Goal: Obtain resource: Download file/media

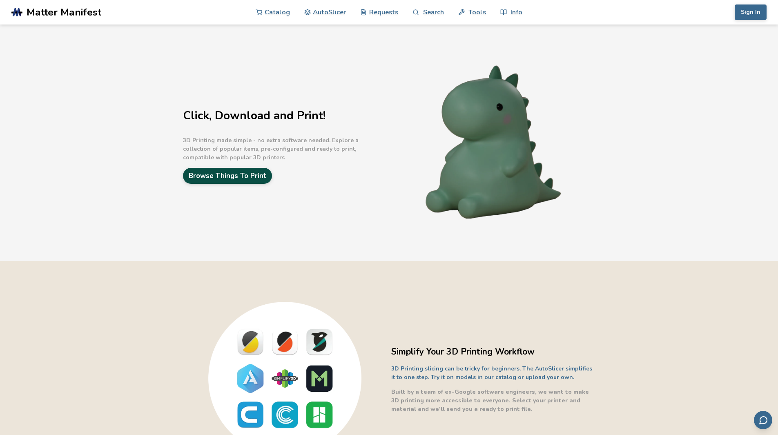
click at [222, 170] on link "Browse Things To Print" at bounding box center [227, 176] width 89 height 16
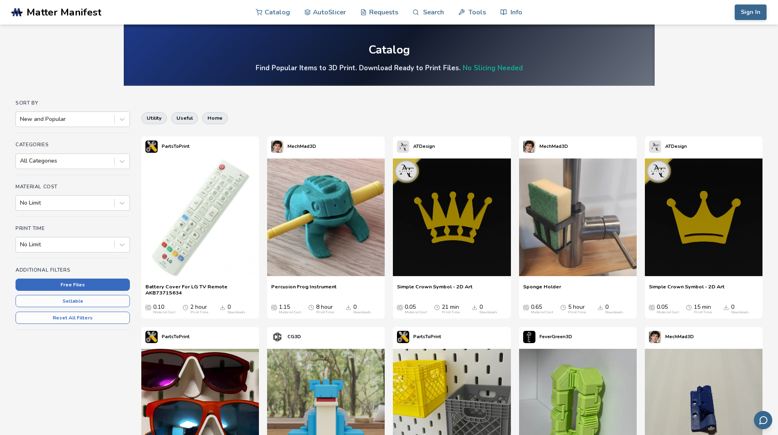
click at [86, 278] on button "Free Files" at bounding box center [73, 284] width 114 height 12
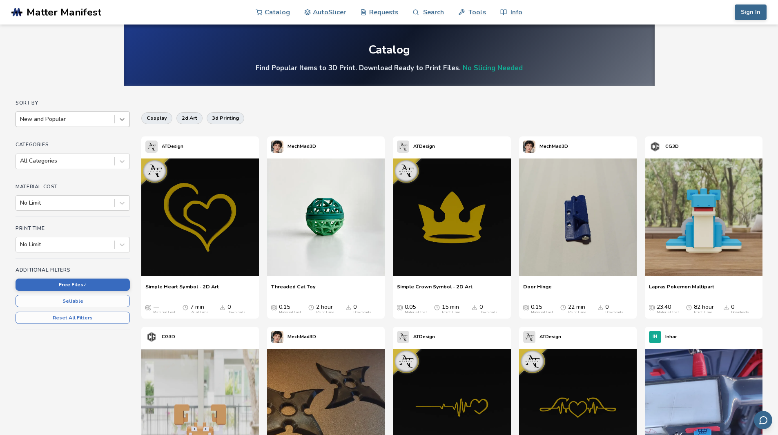
click at [118, 118] on div at bounding box center [122, 119] width 15 height 15
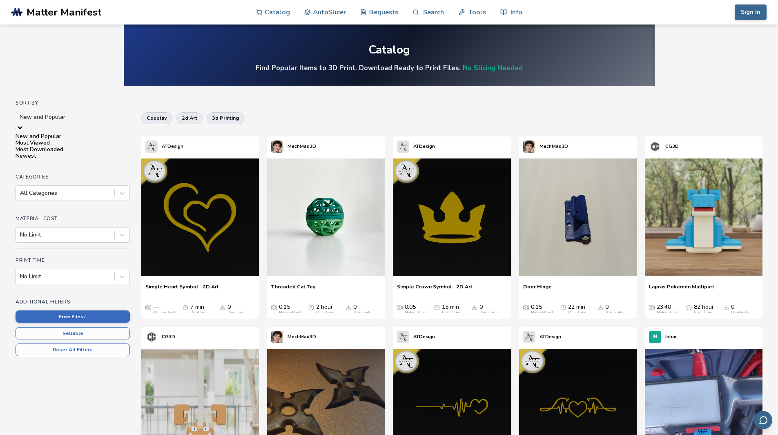
click at [103, 153] on div "Most Downloaded" at bounding box center [73, 149] width 114 height 7
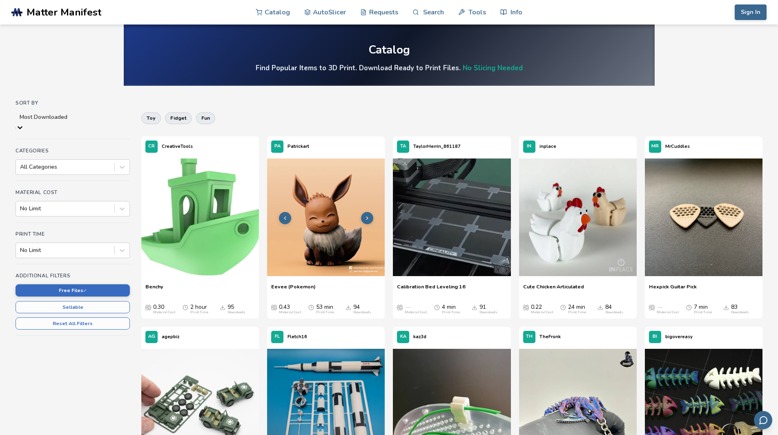
scroll to position [41, 0]
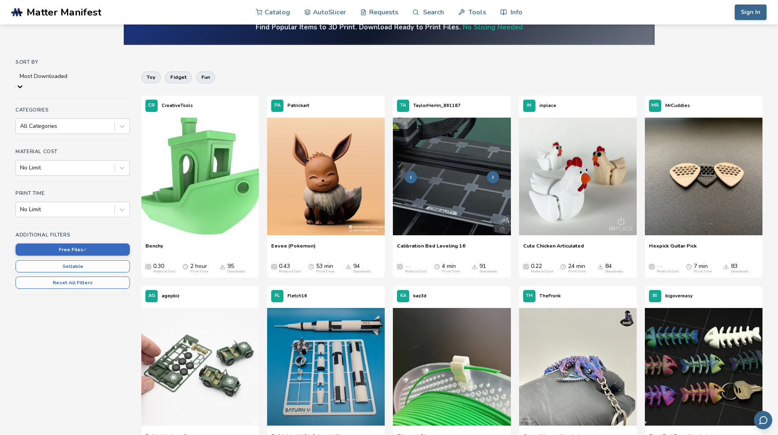
click at [436, 218] on img at bounding box center [452, 177] width 118 height 118
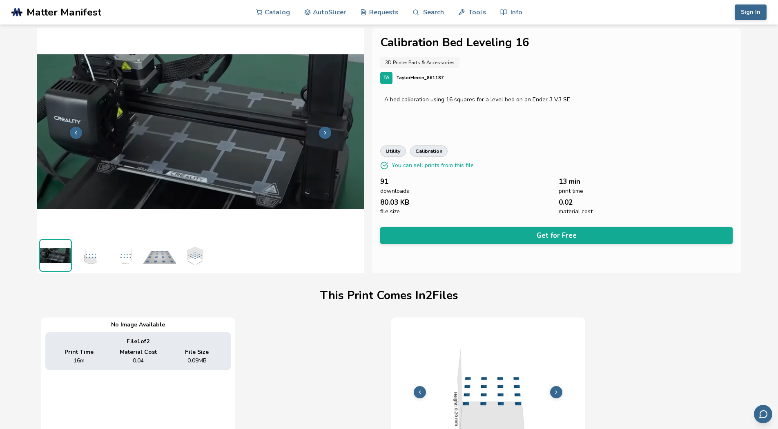
scroll to position [0, 3]
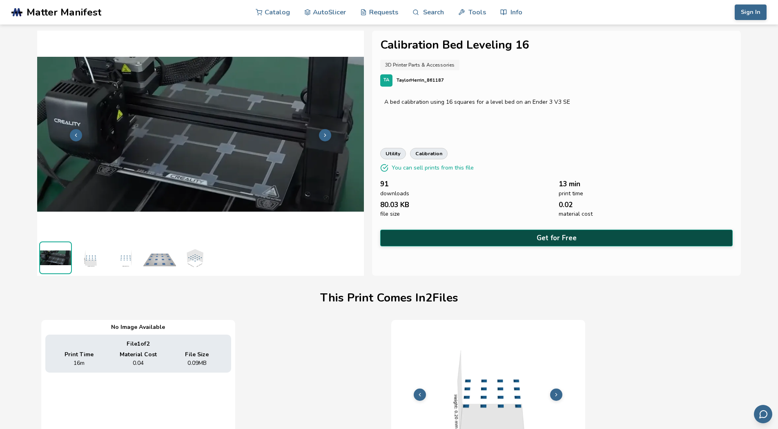
click at [452, 239] on button "Get for Free" at bounding box center [556, 237] width 353 height 17
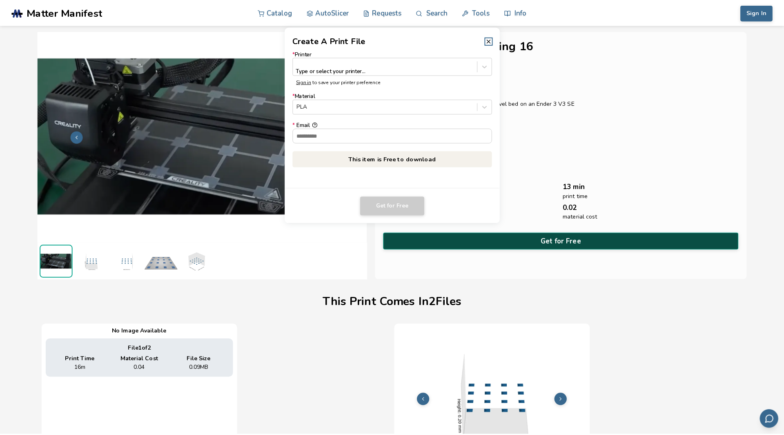
scroll to position [0, 0]
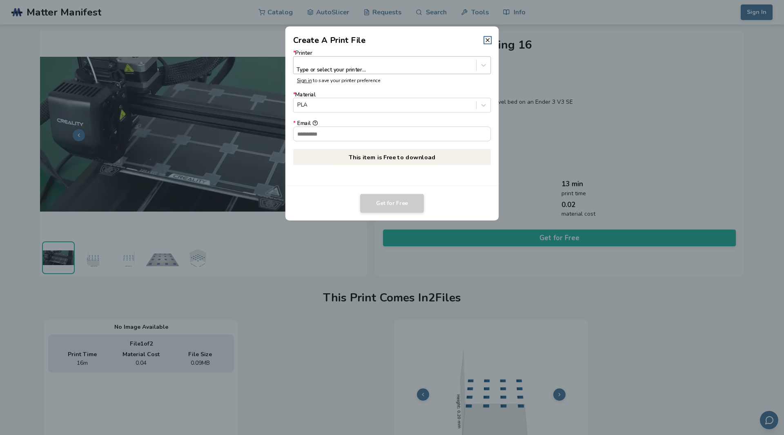
click at [325, 61] on div at bounding box center [384, 62] width 175 height 8
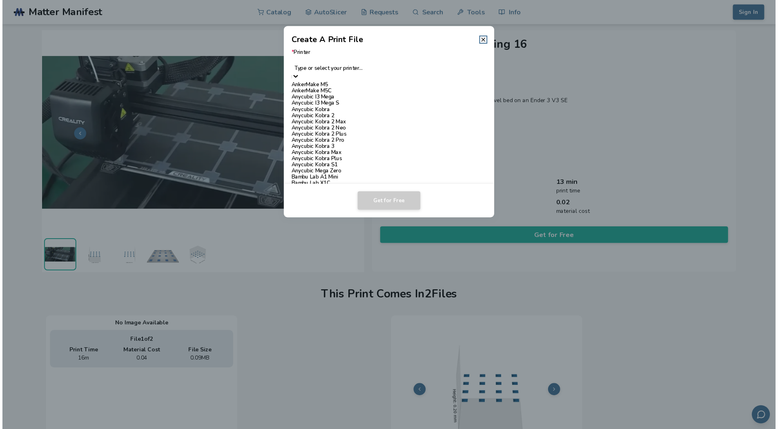
scroll to position [449, 0]
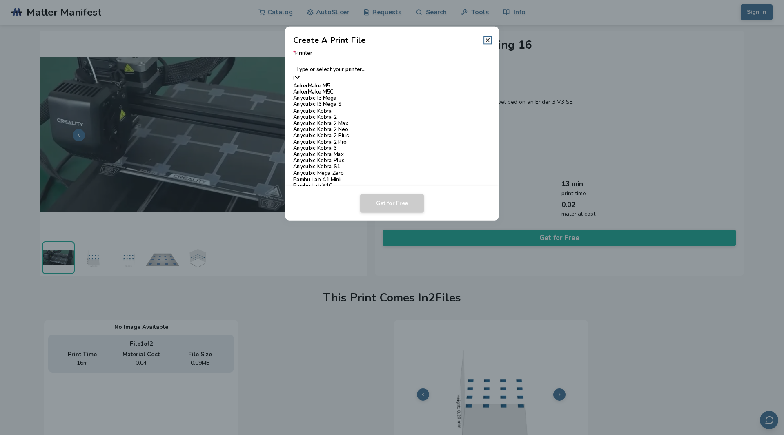
click at [319, 301] on div "Ender 3" at bounding box center [392, 304] width 198 height 6
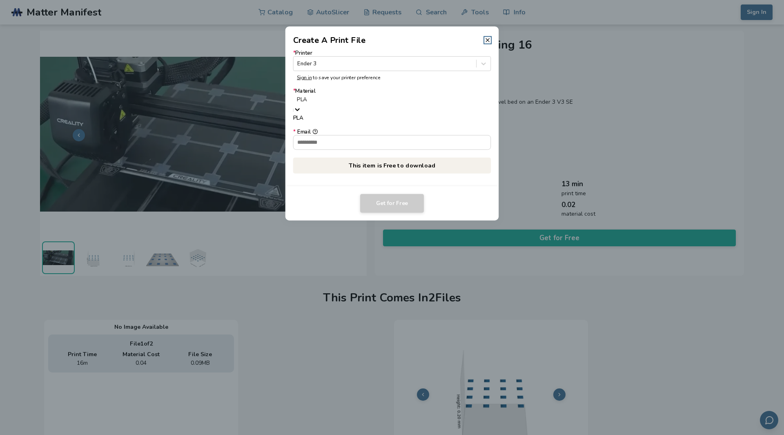
click at [352, 99] on div at bounding box center [392, 100] width 190 height 8
click at [353, 99] on div at bounding box center [392, 100] width 190 height 8
click at [344, 135] on input "* Email" at bounding box center [391, 131] width 197 height 14
click at [344, 131] on input "* Email" at bounding box center [391, 131] width 197 height 14
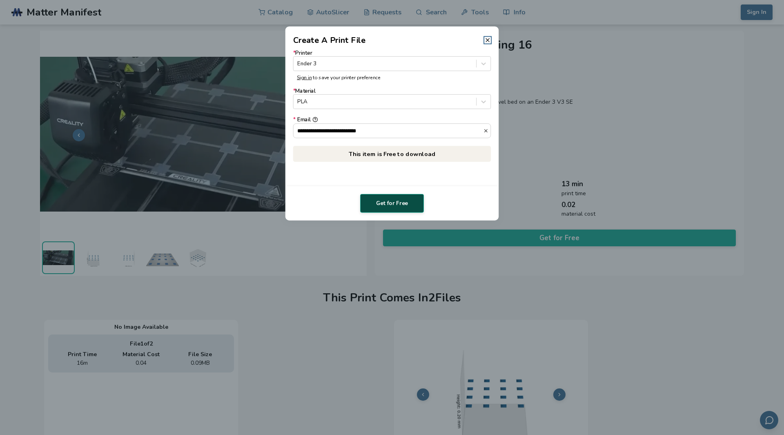
type input "**********"
click at [378, 201] on button "Get for Free" at bounding box center [392, 203] width 64 height 19
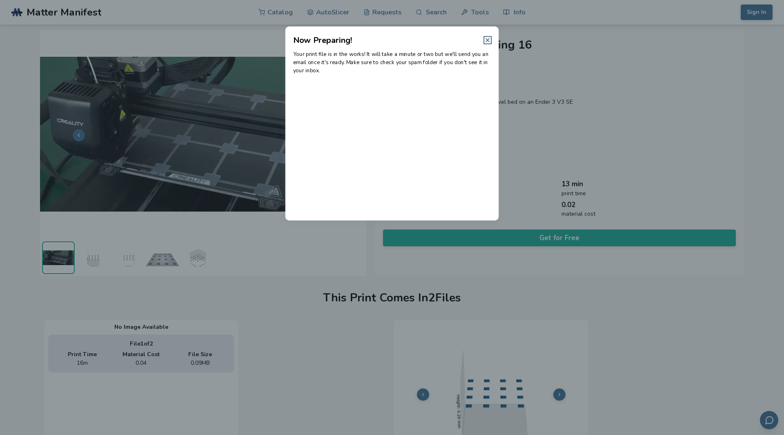
click at [489, 40] on icon at bounding box center [487, 40] width 7 height 7
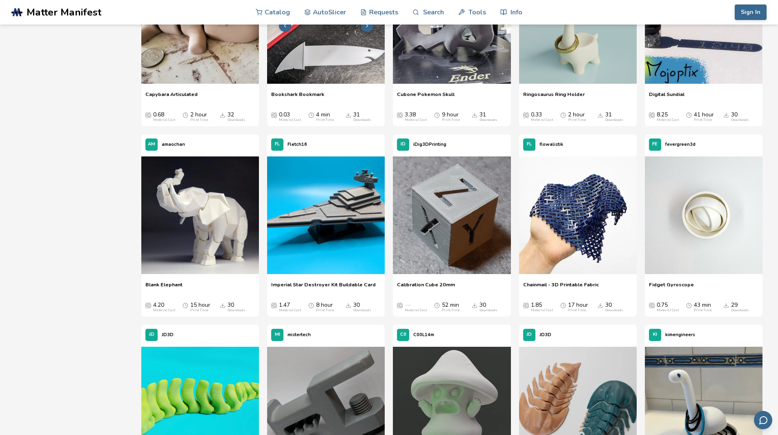
scroll to position [1714, 0]
click at [739, 213] on button at bounding box center [744, 215] width 12 height 12
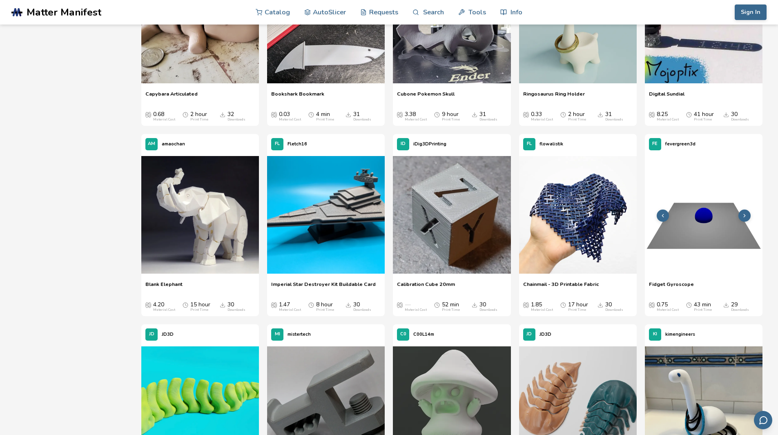
click at [742, 213] on icon at bounding box center [744, 216] width 6 height 6
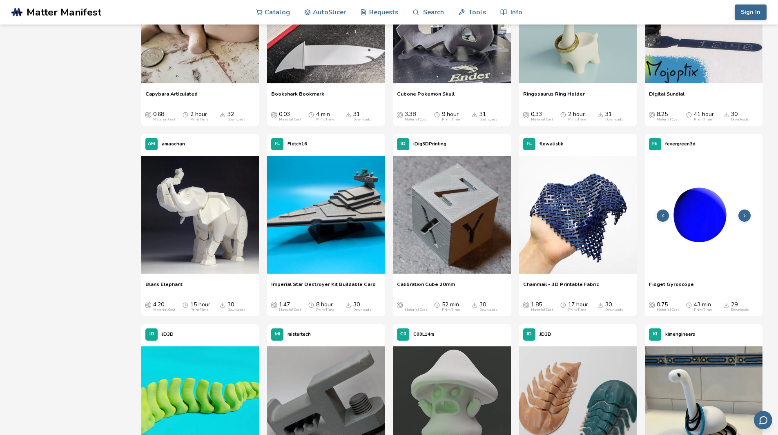
click at [660, 214] on icon at bounding box center [663, 216] width 6 height 6
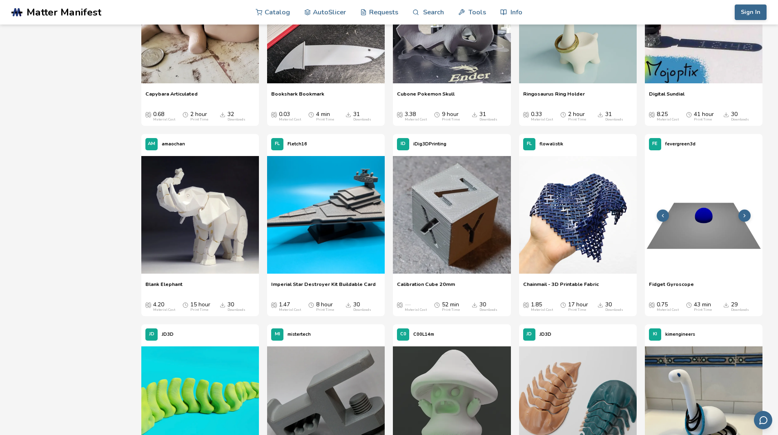
click at [660, 214] on icon at bounding box center [663, 216] width 6 height 6
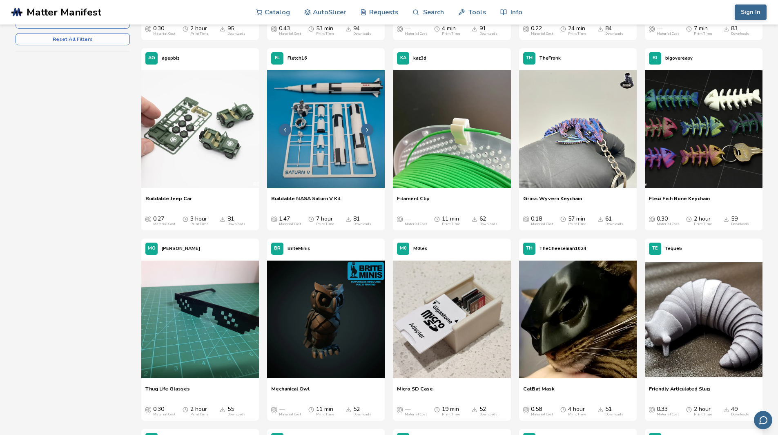
scroll to position [408, 0]
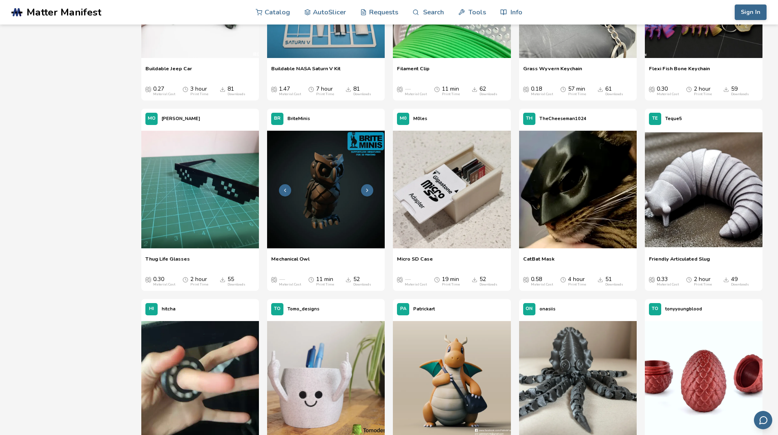
click at [364, 184] on img at bounding box center [326, 190] width 118 height 118
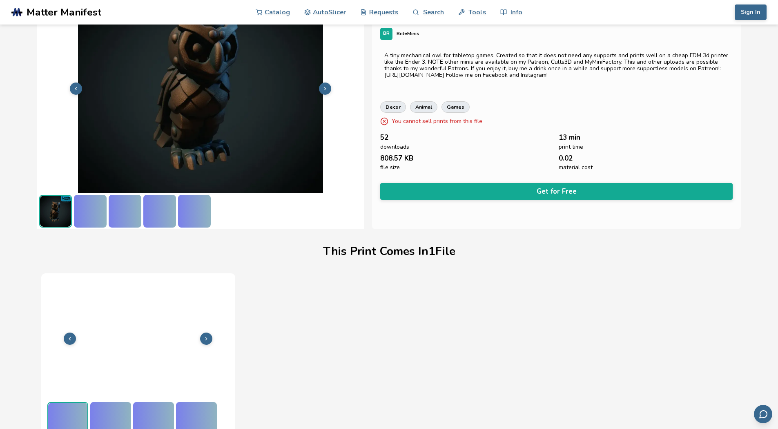
scroll to position [52, 0]
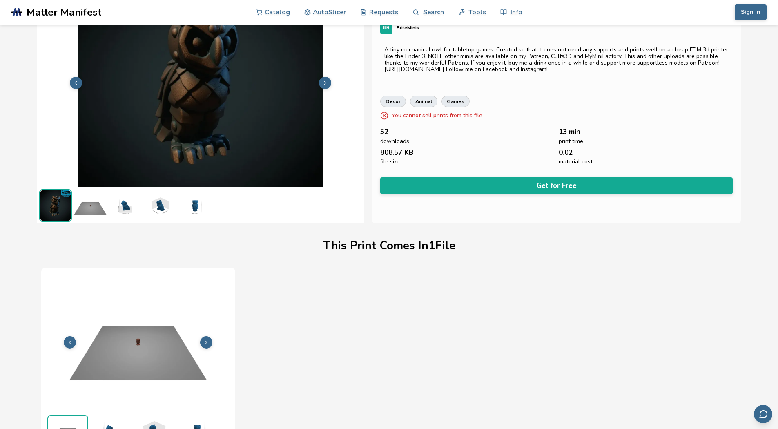
click at [329, 78] on button at bounding box center [325, 83] width 12 height 12
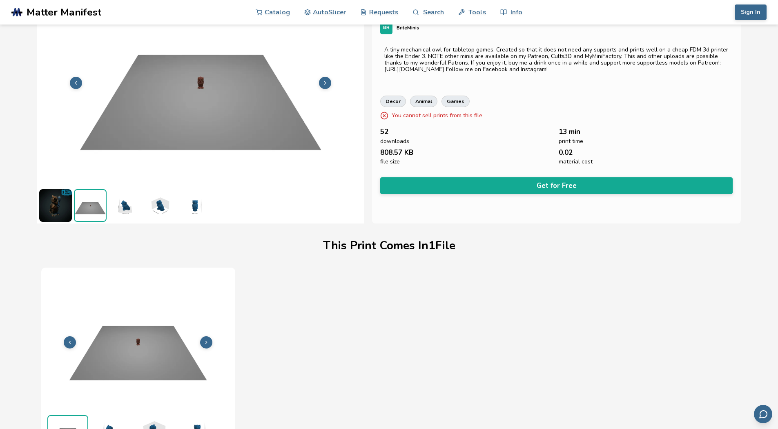
click at [329, 78] on button at bounding box center [325, 83] width 12 height 12
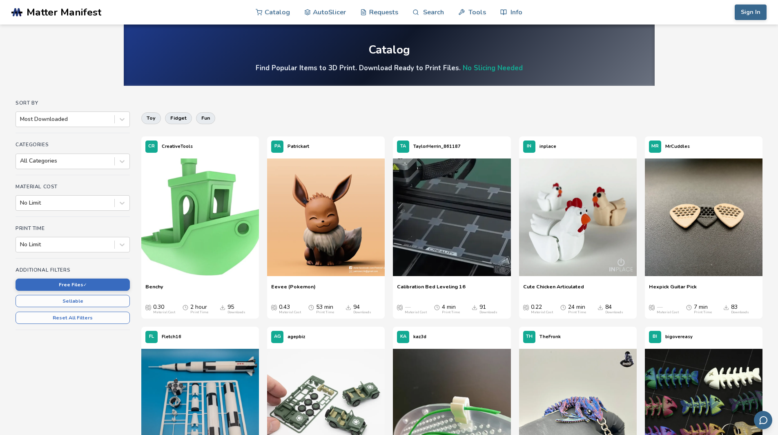
click at [42, 107] on div "Sort By Most Downloaded" at bounding box center [73, 116] width 114 height 33
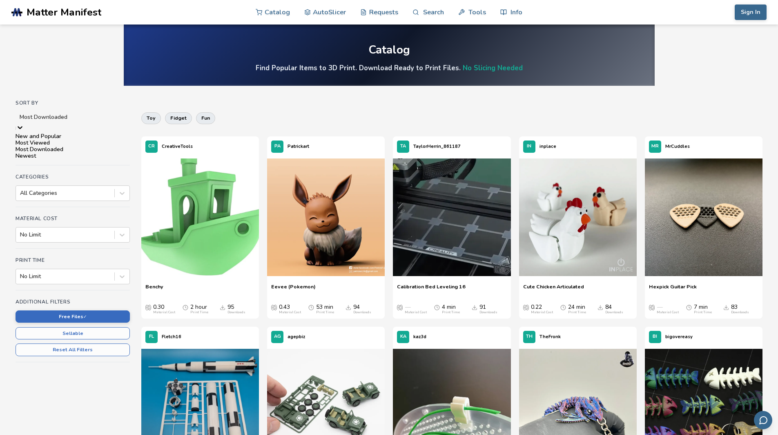
click at [49, 121] on div at bounding box center [73, 117] width 106 height 8
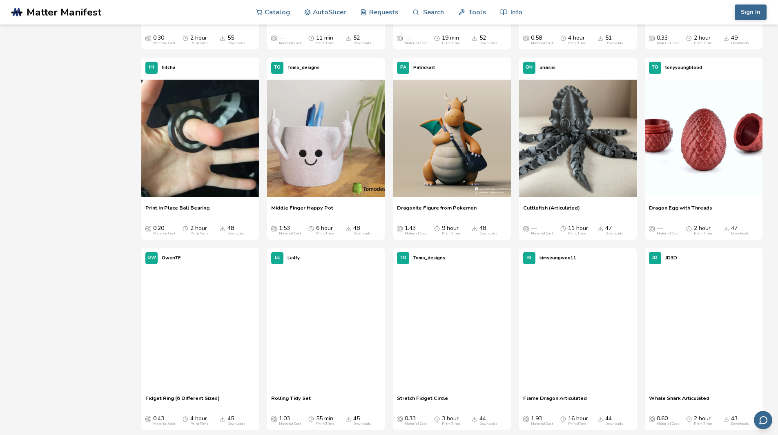
scroll to position [653, 0]
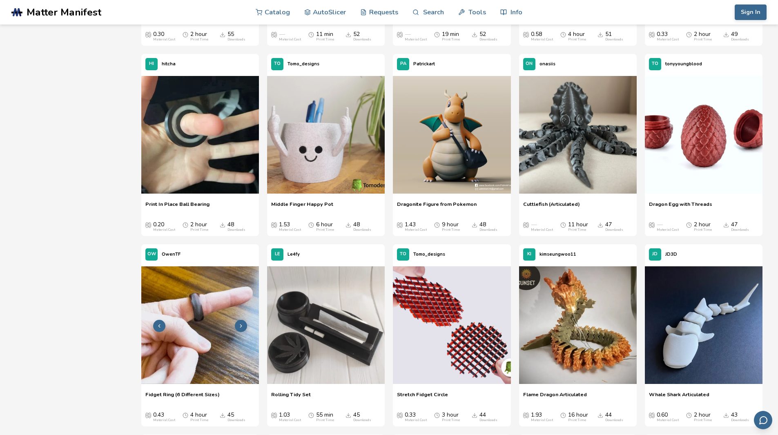
click at [240, 318] on img at bounding box center [200, 325] width 118 height 118
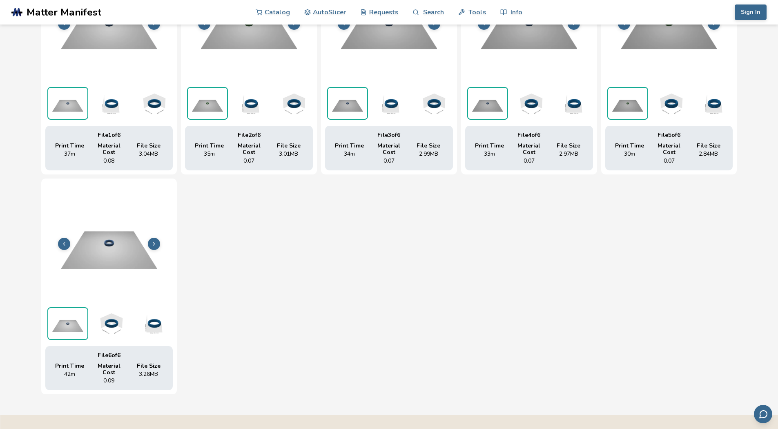
scroll to position [367, 0]
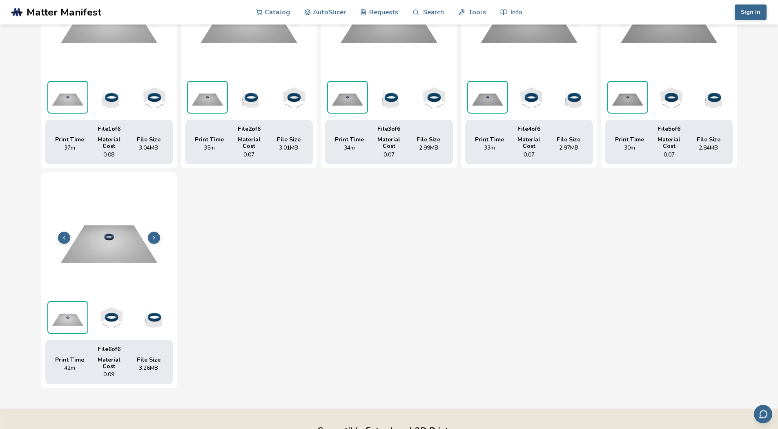
click at [153, 322] on img at bounding box center [153, 317] width 41 height 33
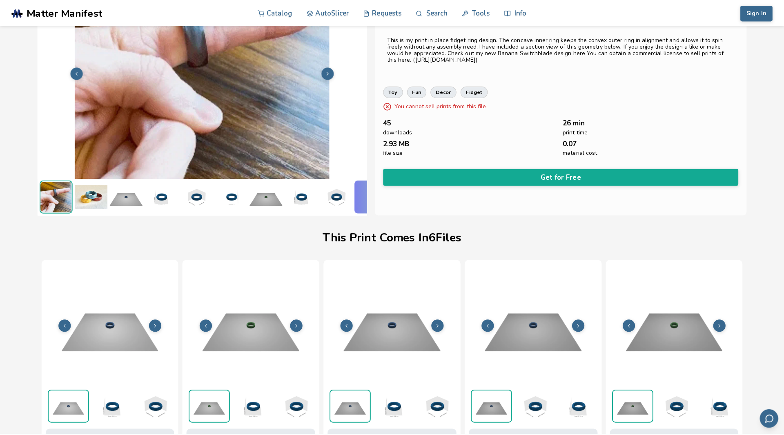
scroll to position [0, 0]
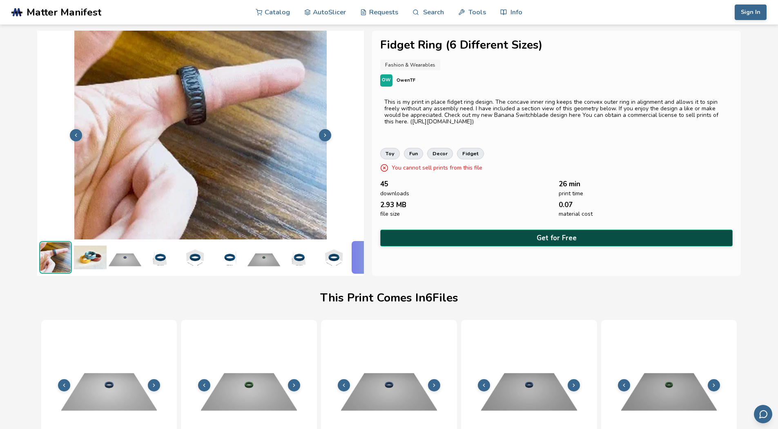
click at [459, 238] on button "Get for Free" at bounding box center [556, 237] width 353 height 17
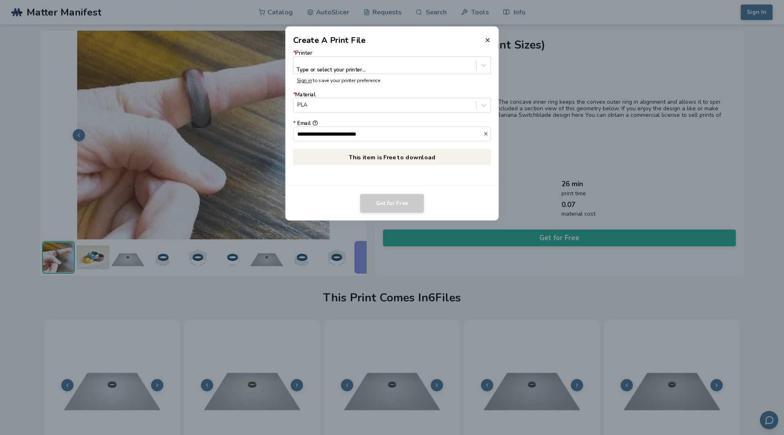
click at [399, 55] on label "* Printer Type or select your printer..." at bounding box center [392, 62] width 198 height 24
click at [397, 61] on div at bounding box center [384, 62] width 175 height 8
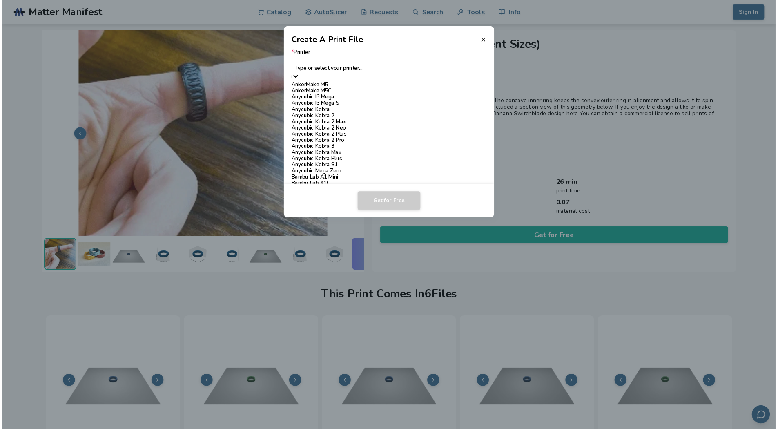
scroll to position [449, 0]
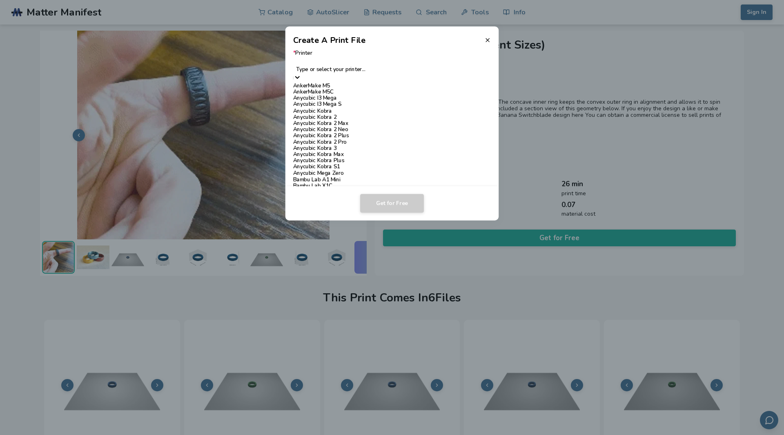
click at [323, 301] on div "Ender 3" at bounding box center [392, 304] width 198 height 6
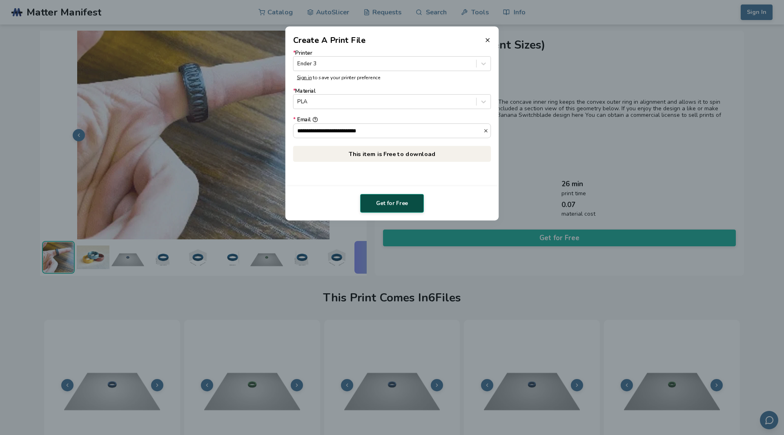
click at [390, 198] on button "Get for Free" at bounding box center [392, 203] width 64 height 19
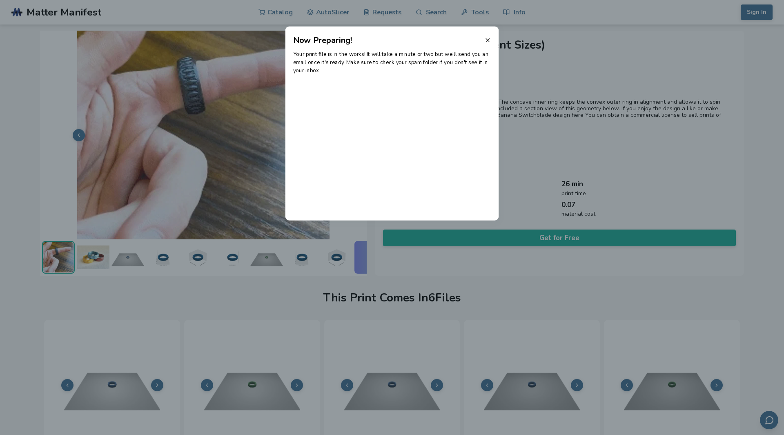
click at [484, 44] on header "Now Preparing!" at bounding box center [391, 37] width 213 height 20
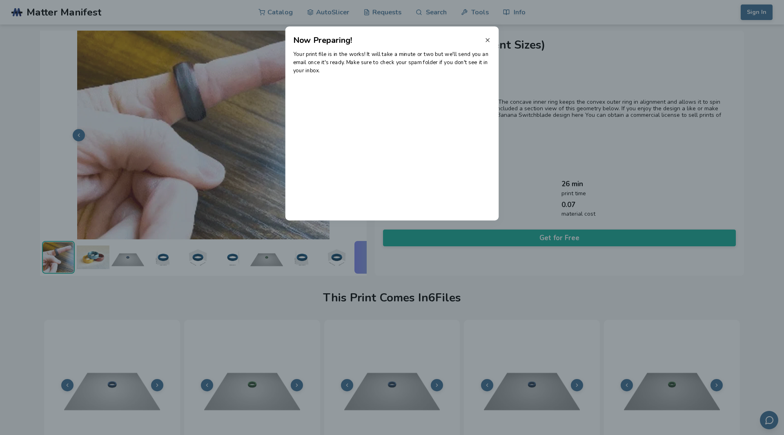
click at [486, 40] on icon at bounding box center [487, 40] width 7 height 7
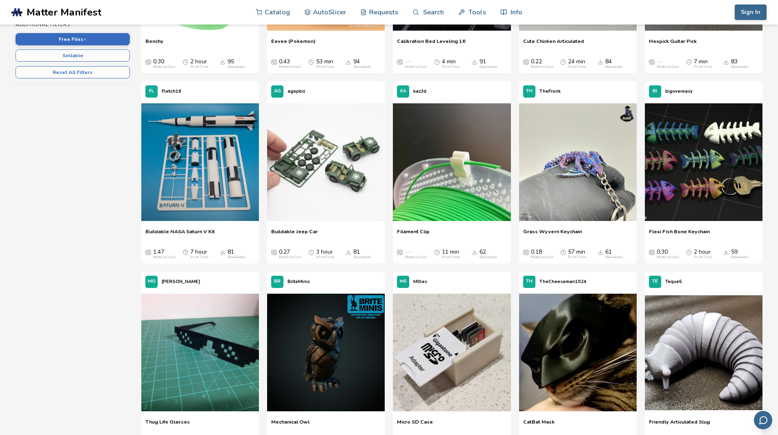
scroll to position [245, 0]
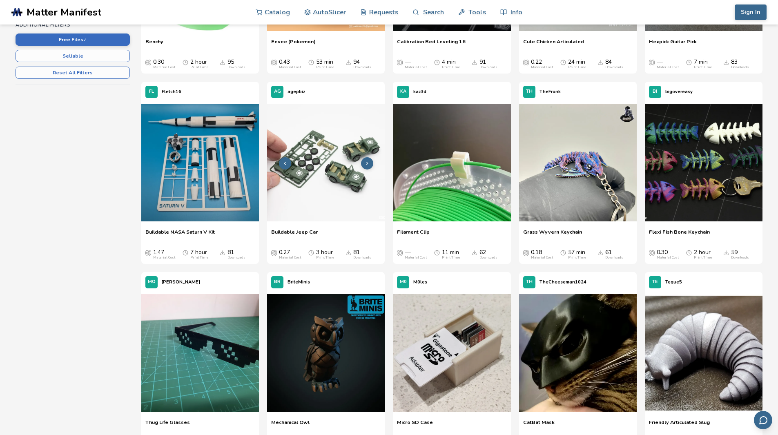
click at [322, 170] on img at bounding box center [326, 163] width 118 height 118
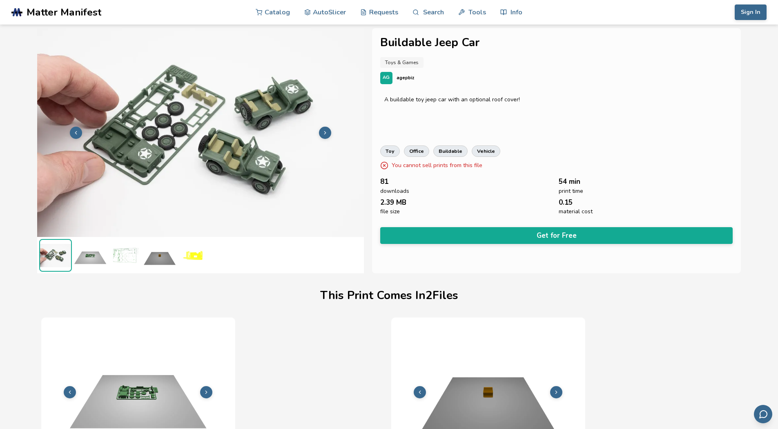
scroll to position [0, 3]
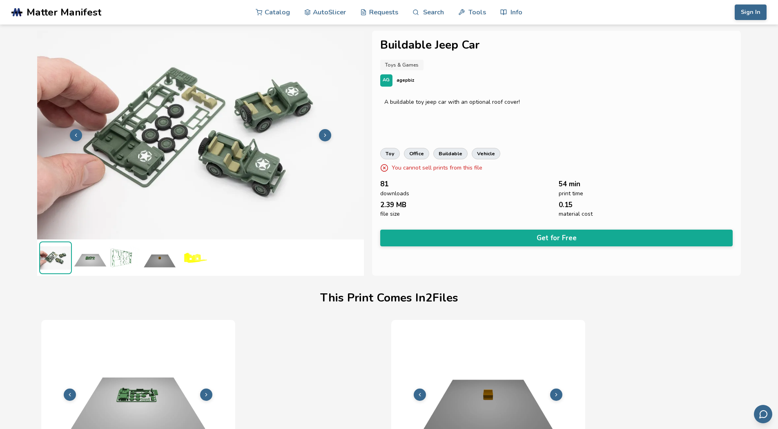
click at [326, 136] on button at bounding box center [325, 135] width 12 height 12
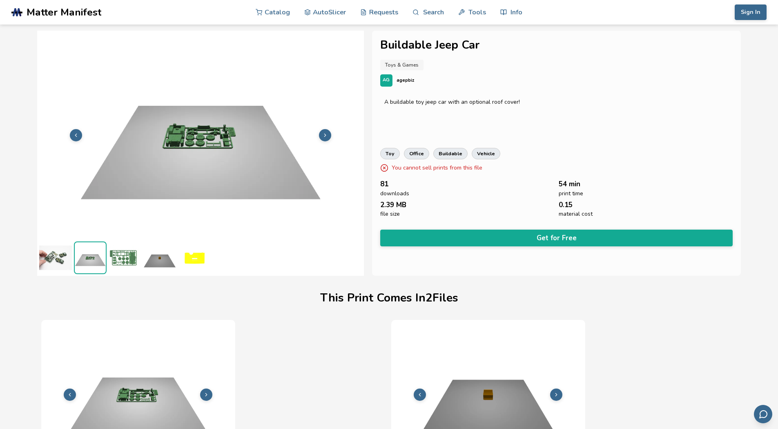
click at [326, 136] on icon at bounding box center [325, 135] width 6 height 6
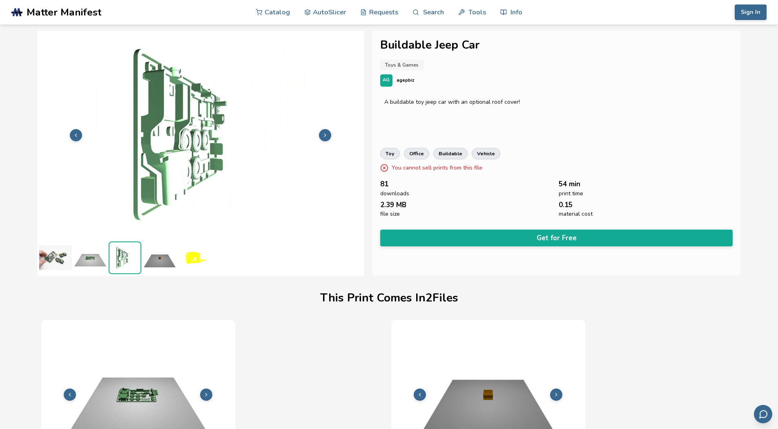
click at [326, 136] on icon at bounding box center [325, 135] width 6 height 6
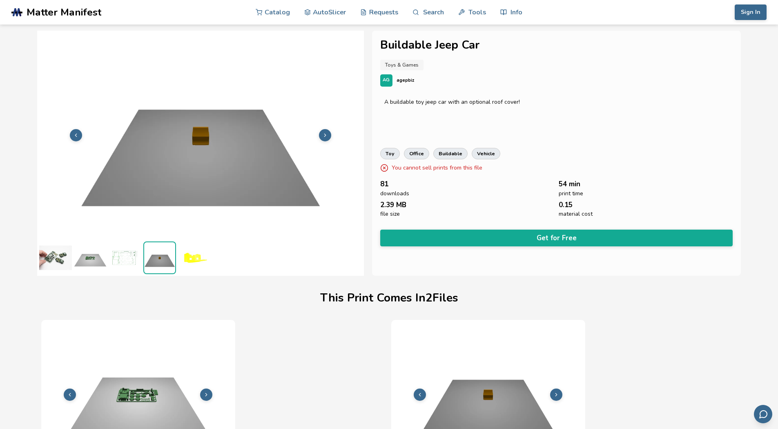
click at [326, 136] on icon at bounding box center [325, 135] width 6 height 6
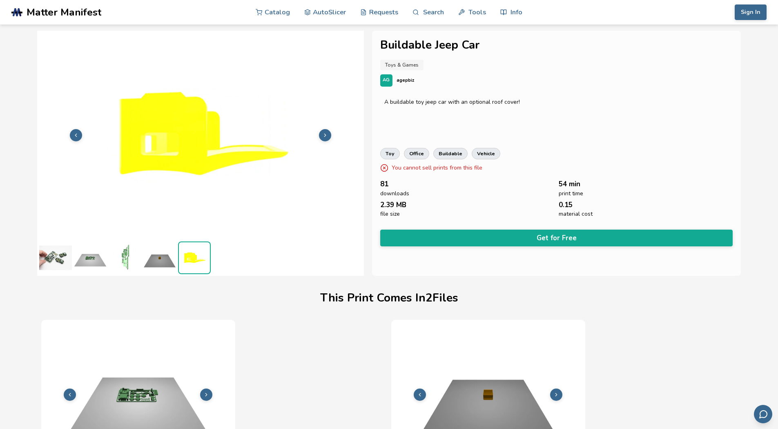
click at [326, 136] on icon at bounding box center [325, 135] width 6 height 6
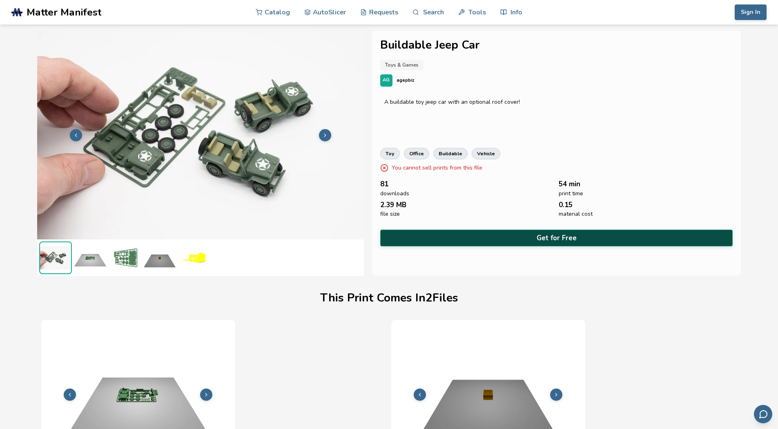
click at [421, 233] on button "Get for Free" at bounding box center [556, 237] width 353 height 17
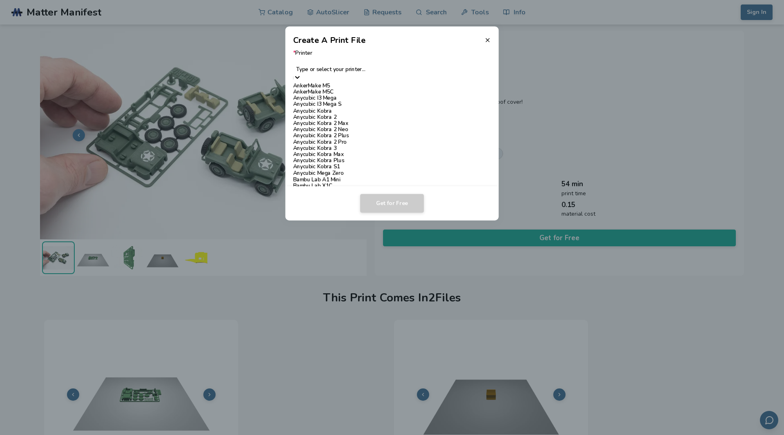
click at [353, 65] on div at bounding box center [392, 62] width 190 height 8
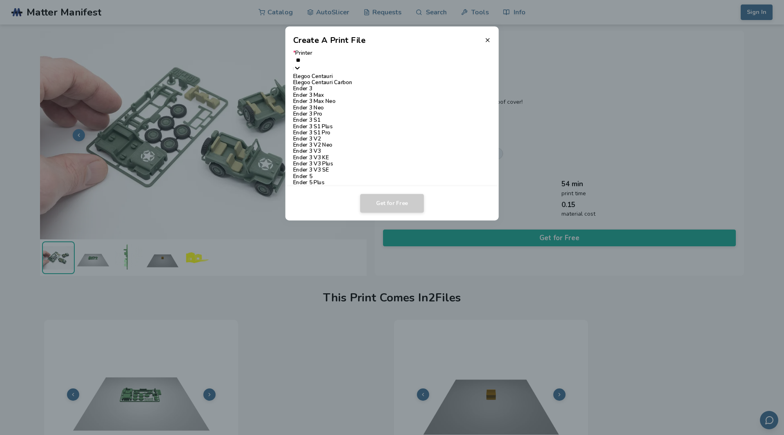
type input "***"
click at [316, 80] on div "Ender 3" at bounding box center [392, 76] width 198 height 6
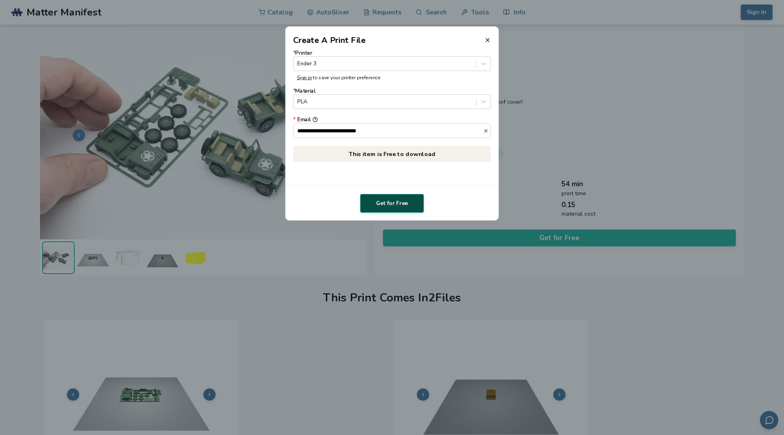
click at [385, 199] on button "Get for Free" at bounding box center [392, 203] width 64 height 19
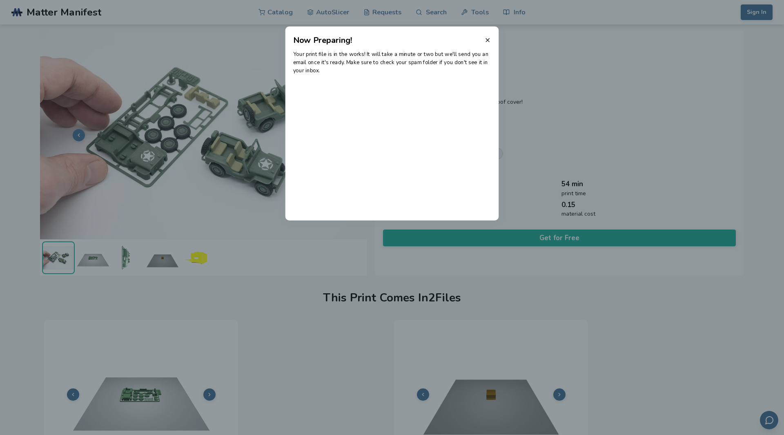
click at [488, 36] on header "Now Preparing!" at bounding box center [391, 37] width 213 height 20
click at [484, 42] on header "Now Preparing!" at bounding box center [391, 37] width 213 height 20
click at [488, 40] on line at bounding box center [487, 39] width 3 height 3
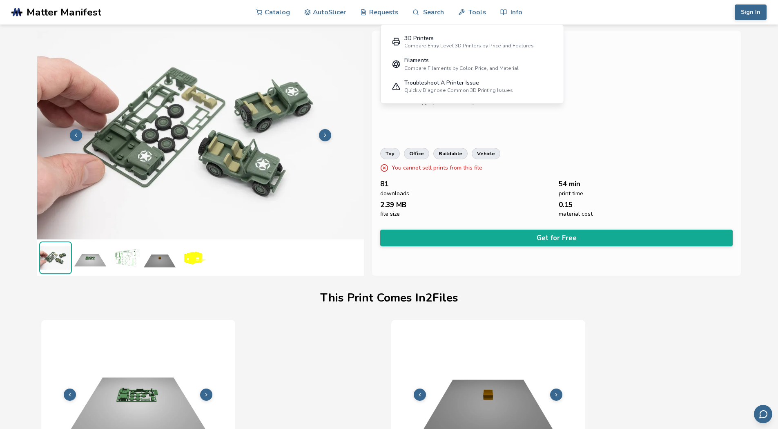
click at [646, 120] on div "A buildable toy jeep car with an optional roof cover!" at bounding box center [556, 115] width 353 height 41
click at [195, 287] on div "This Print Comes In 2 File s" at bounding box center [388, 298] width 695 height 36
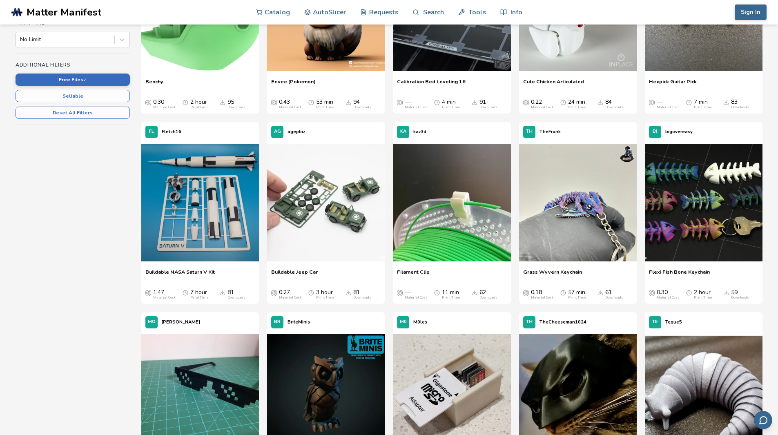
scroll to position [302, 0]
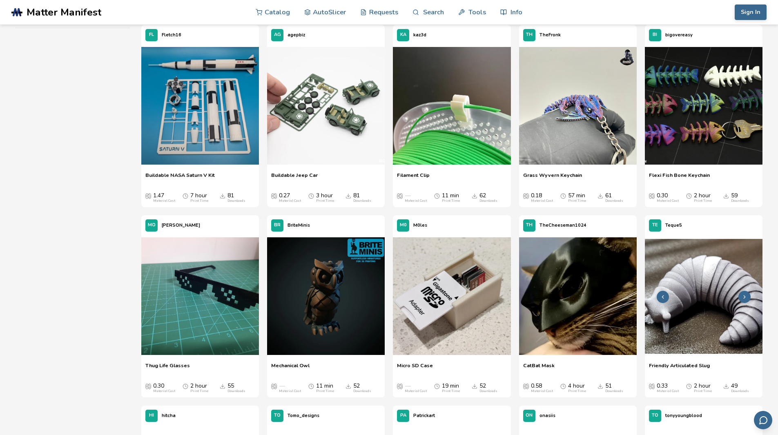
click at [742, 294] on icon at bounding box center [744, 297] width 6 height 6
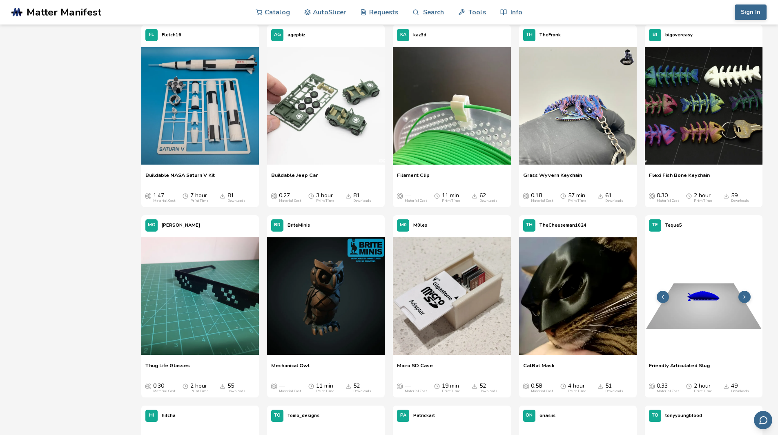
click at [742, 294] on icon at bounding box center [744, 297] width 6 height 6
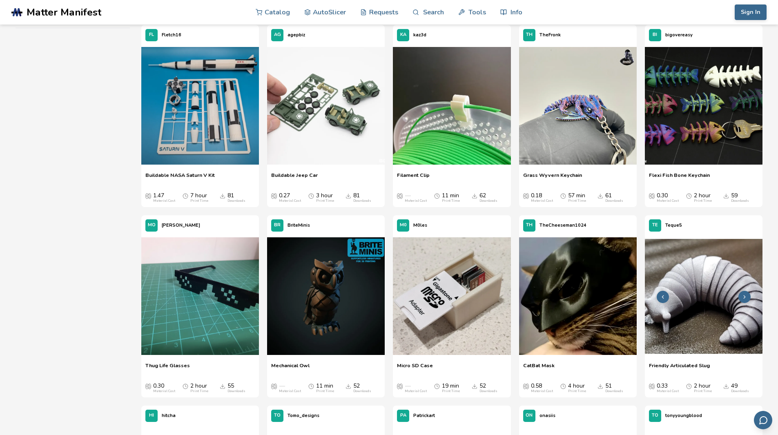
click at [715, 302] on img at bounding box center [703, 296] width 118 height 118
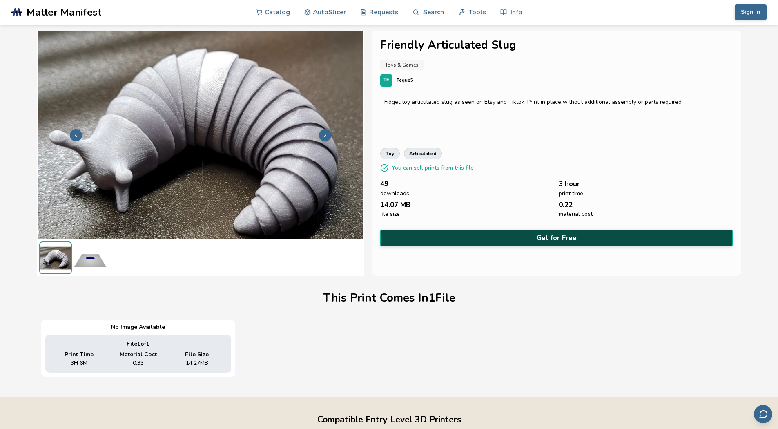
click at [523, 240] on button "Get for Free" at bounding box center [556, 237] width 353 height 17
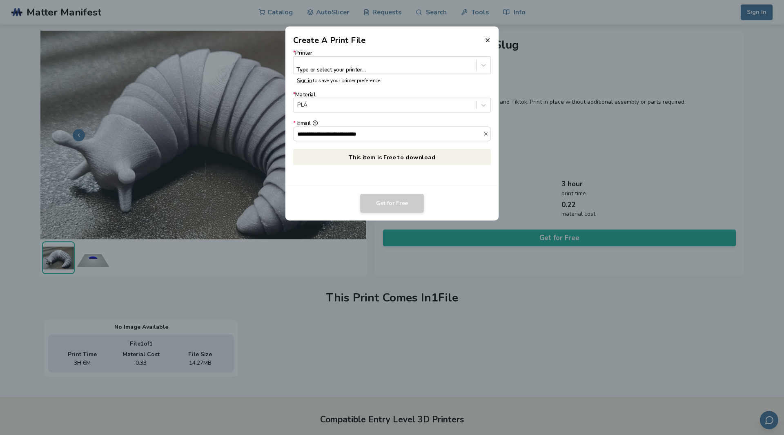
click at [362, 50] on label "* Printer Type or select your printer..." at bounding box center [392, 62] width 198 height 24
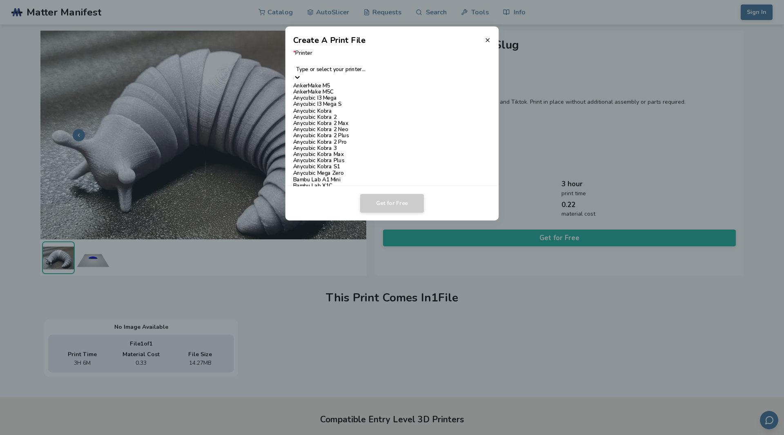
click at [362, 61] on div at bounding box center [392, 62] width 190 height 8
type input "***"
click at [335, 78] on div "Ender 3" at bounding box center [392, 76] width 198 height 6
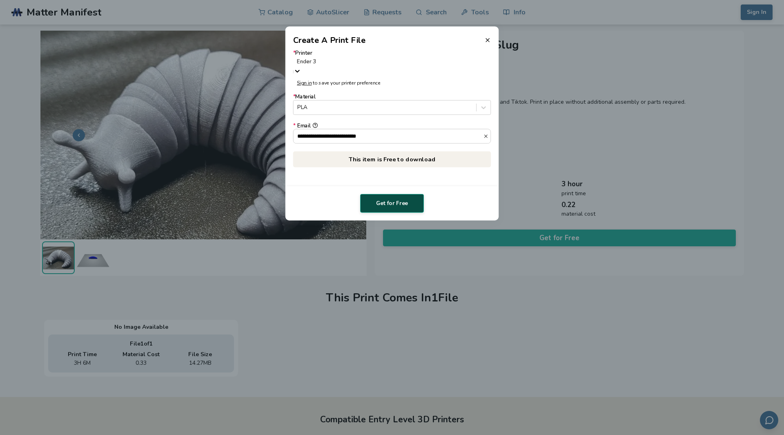
click at [402, 204] on button "Get for Free" at bounding box center [392, 203] width 64 height 19
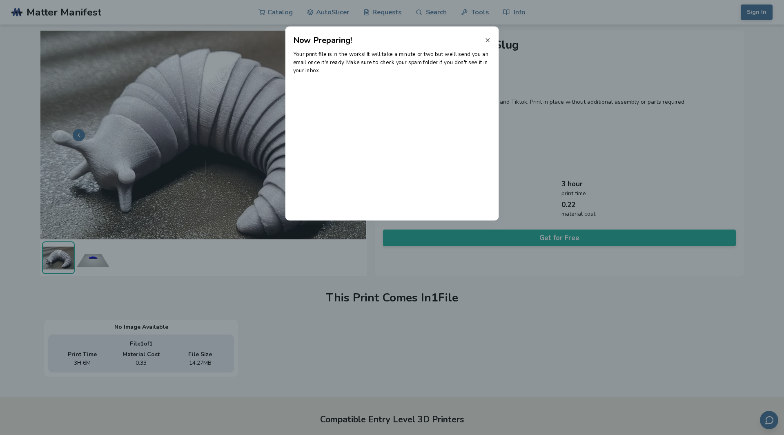
click at [487, 39] on icon at bounding box center [487, 40] width 7 height 7
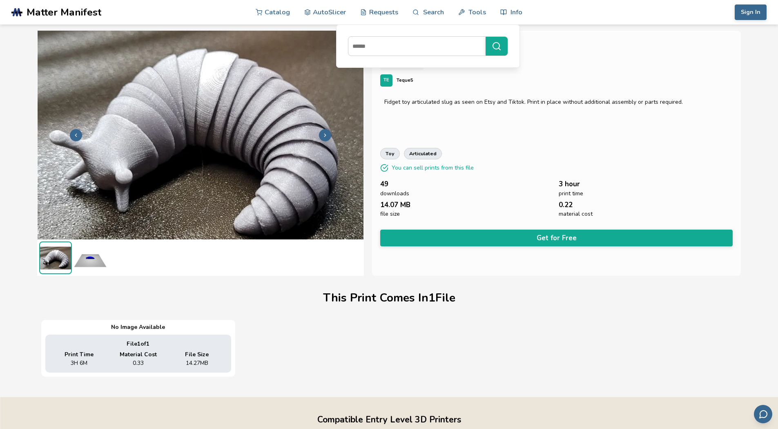
click at [483, 317] on div "This Print Comes In 1 File No Image Available File 1 of 1 Print Time 3H 6M Mate…" at bounding box center [389, 327] width 704 height 105
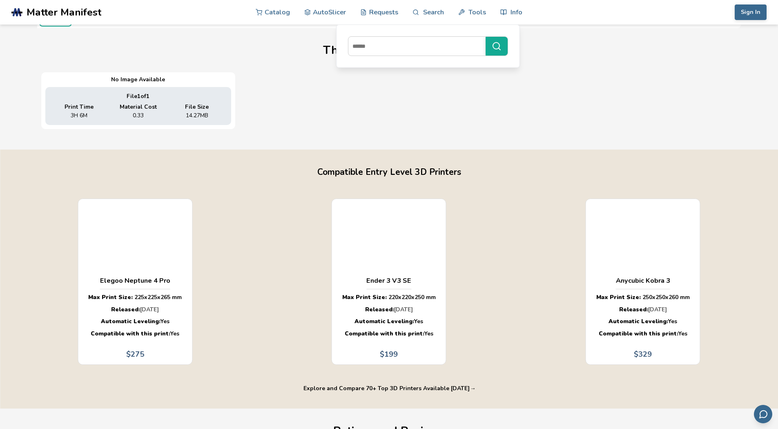
scroll to position [408, 0]
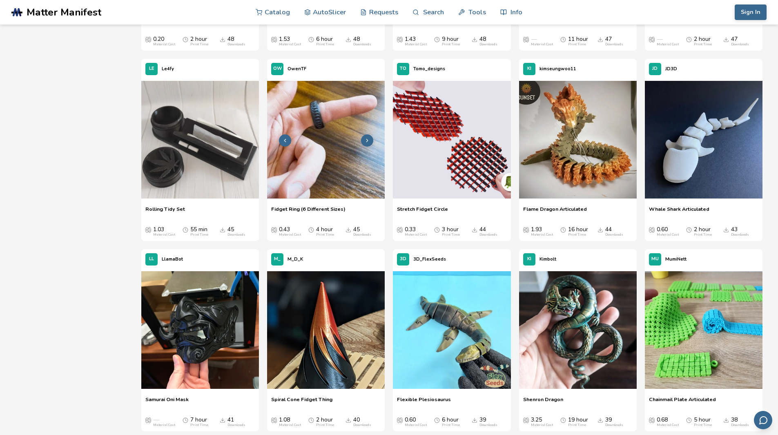
scroll to position [816, 0]
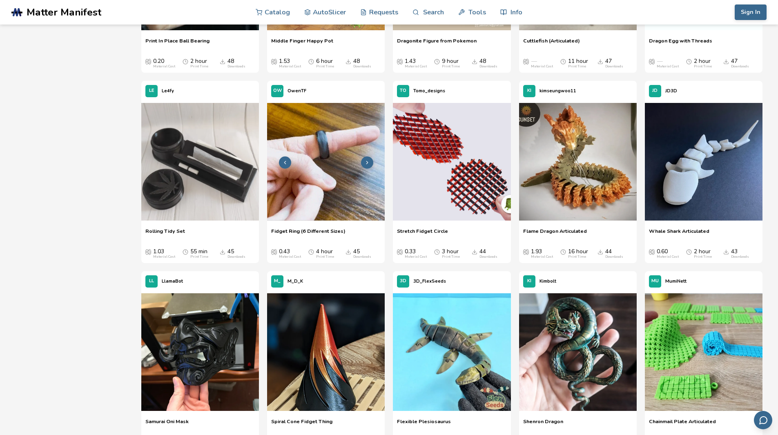
click at [308, 176] on img at bounding box center [326, 162] width 118 height 118
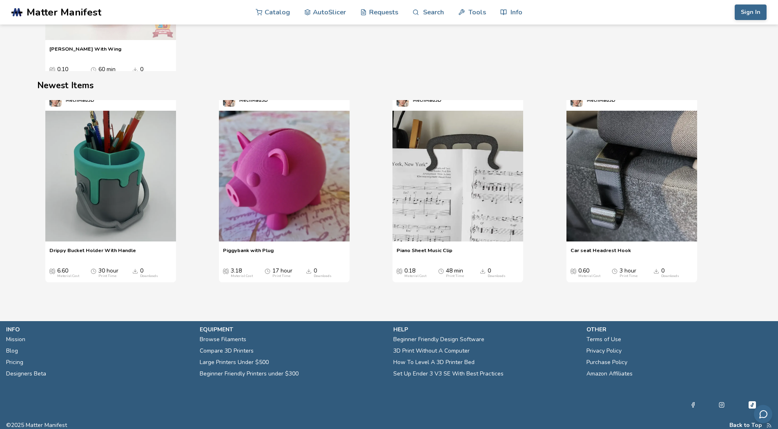
scroll to position [1341, 0]
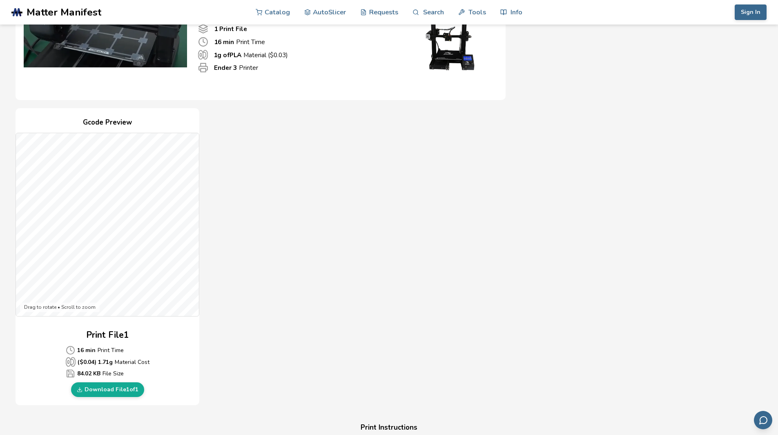
scroll to position [204, 0]
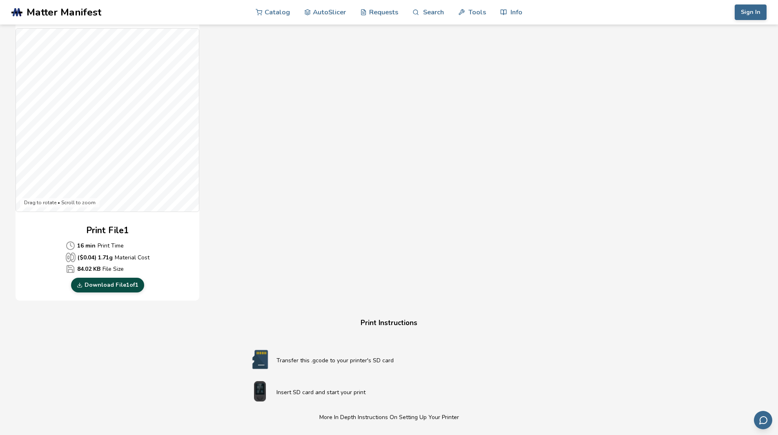
click at [125, 290] on link "Download File 1 of 1" at bounding box center [107, 285] width 73 height 15
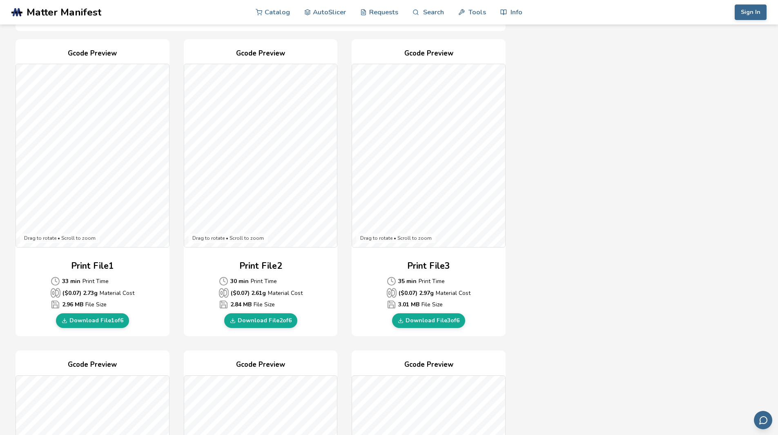
scroll to position [327, 0]
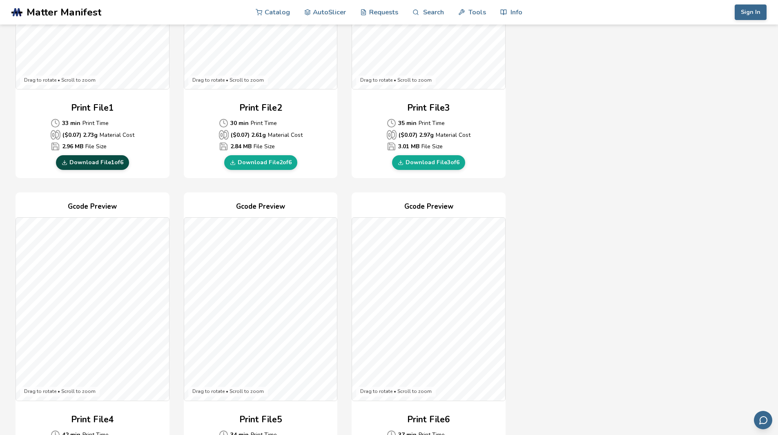
click at [117, 160] on link "Download File 1 of 6" at bounding box center [92, 162] width 73 height 15
click at [272, 161] on link "Download File 2 of 6" at bounding box center [260, 162] width 73 height 15
click at [413, 166] on link "Download File 3 of 6" at bounding box center [428, 162] width 73 height 15
click at [583, 175] on div "Download Your Print File Fidget Ring (6 Different Sizes) Fidget Ring (6 Differe…" at bounding box center [389, 299] width 746 height 1175
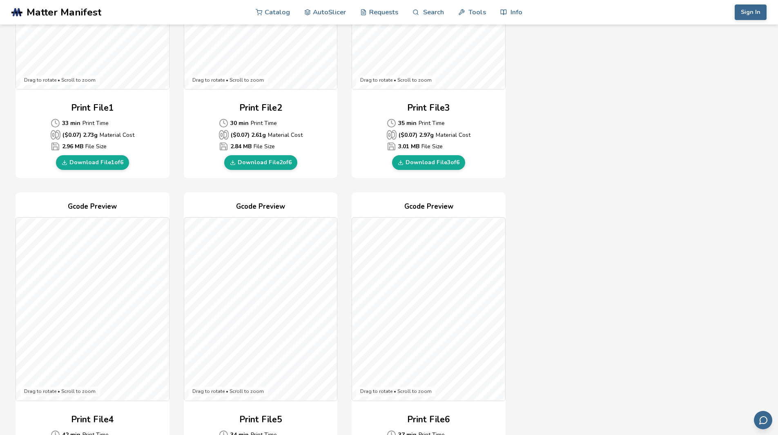
scroll to position [490, 0]
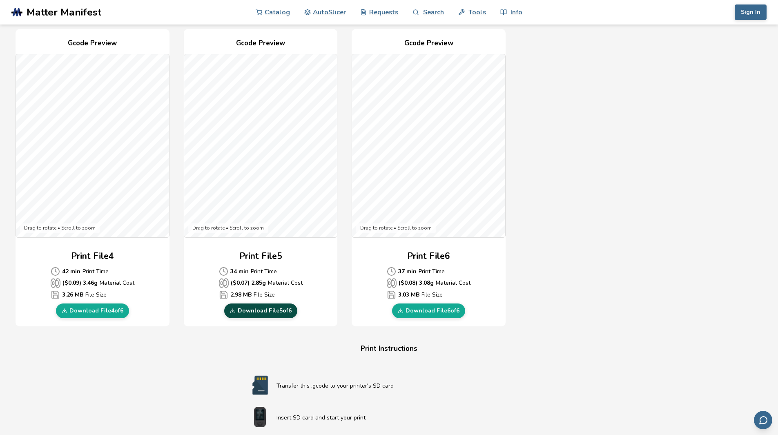
click at [277, 309] on link "Download File 5 of 6" at bounding box center [260, 310] width 73 height 15
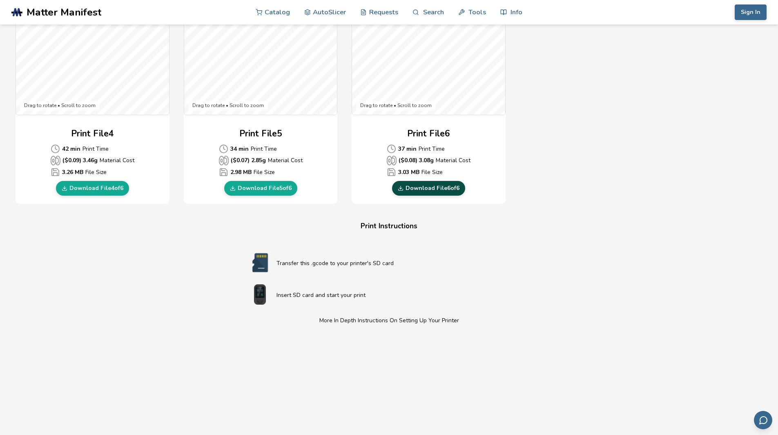
click at [438, 188] on link "Download File 6 of 6" at bounding box center [428, 188] width 73 height 15
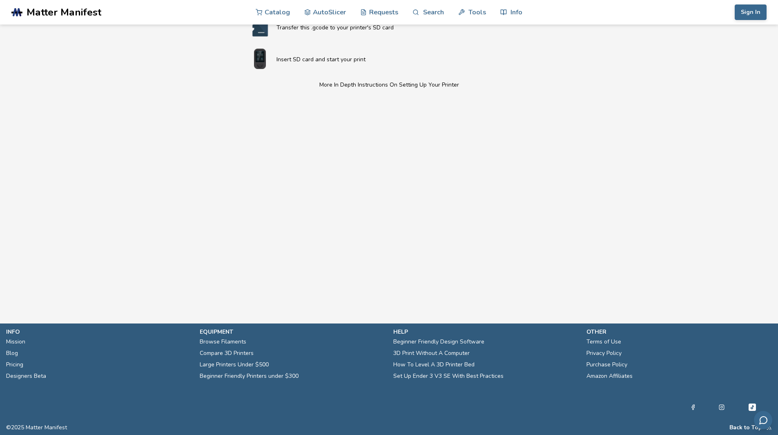
scroll to position [603, 0]
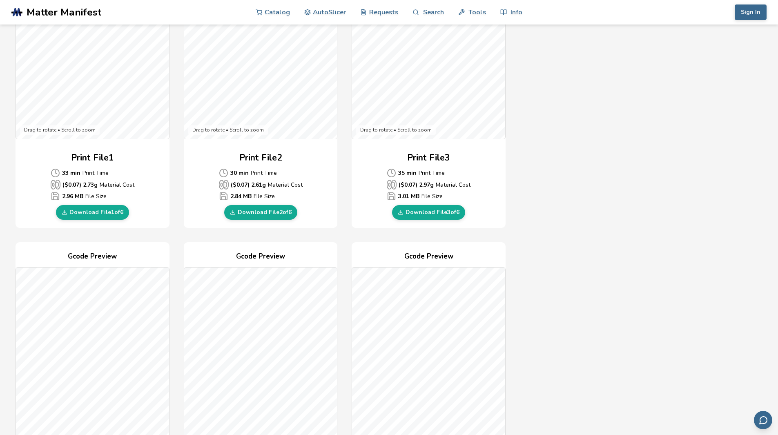
scroll to position [0, 0]
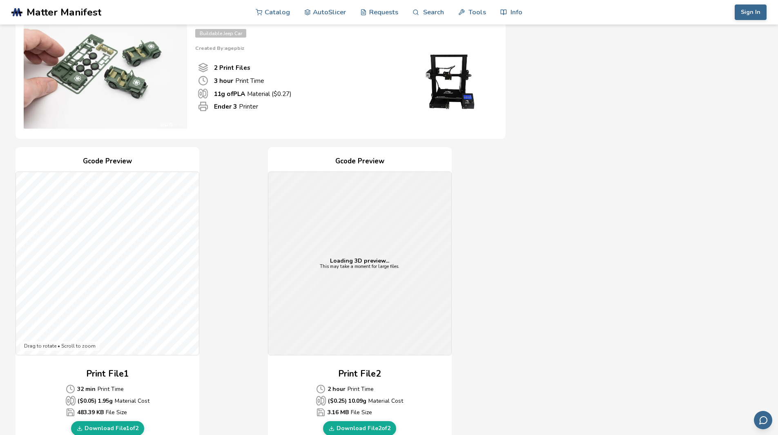
scroll to position [82, 0]
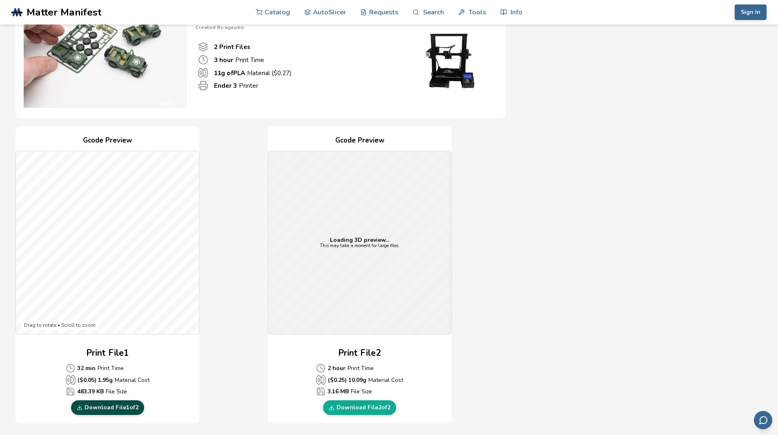
click at [125, 403] on link "Download File 1 of 2" at bounding box center [107, 407] width 73 height 15
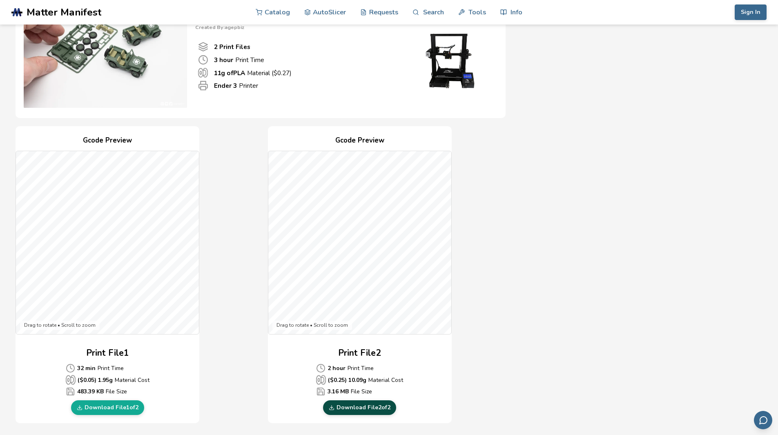
click at [376, 411] on link "Download File 2 of 2" at bounding box center [359, 407] width 73 height 15
click at [537, 198] on div "Download Your Print File Buildable Jeep Car Buildable Jeep Car Created By: agep…" at bounding box center [389, 389] width 746 height 864
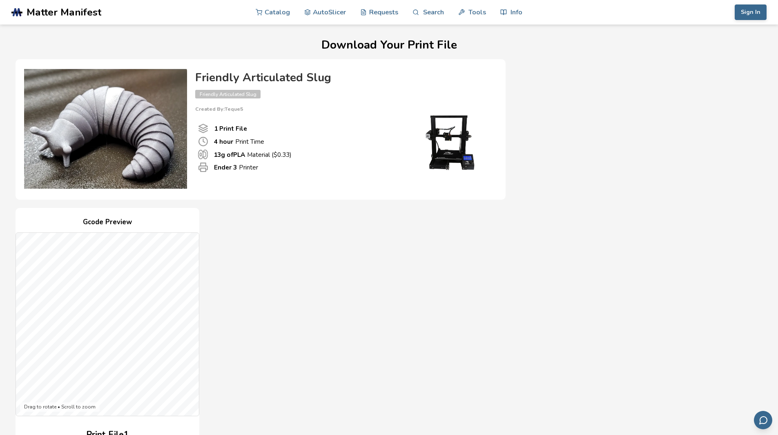
scroll to position [163, 0]
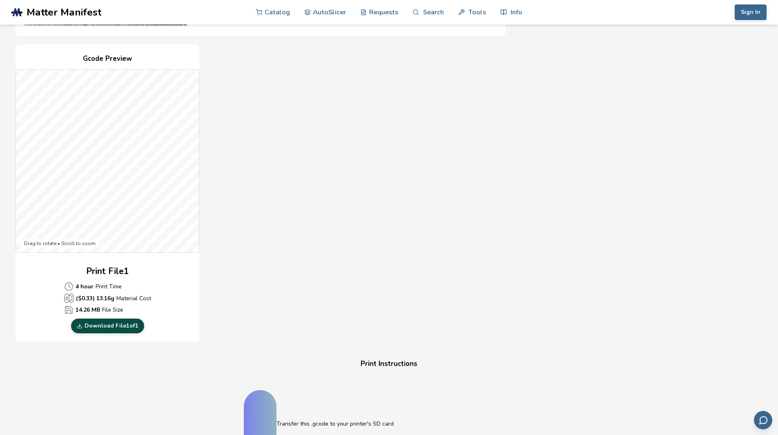
click at [89, 320] on link "Download File 1 of 1" at bounding box center [107, 325] width 73 height 15
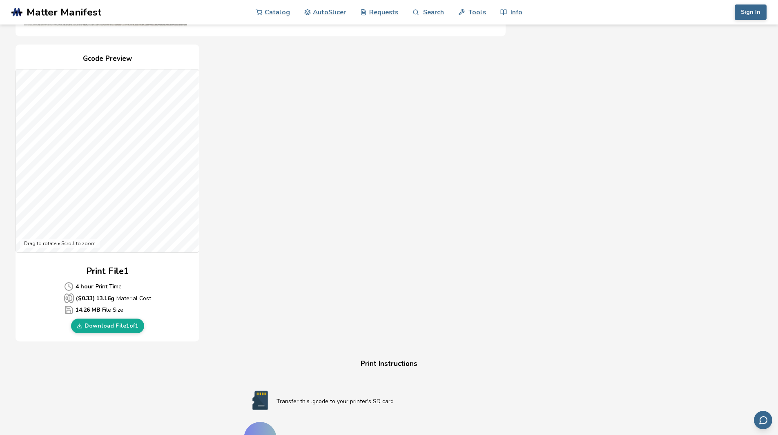
click at [261, 354] on div "Download Your Print File Friendly Articulated Slug Friendly Articulated Slug Cr…" at bounding box center [389, 285] width 746 height 819
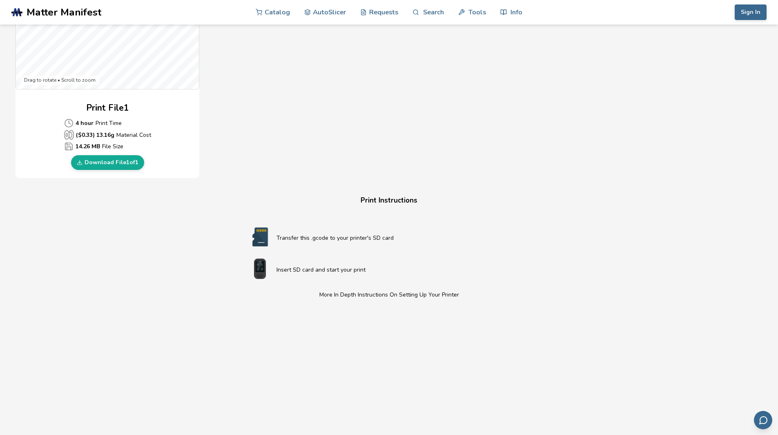
scroll to position [122, 0]
